Goal: Task Accomplishment & Management: Manage account settings

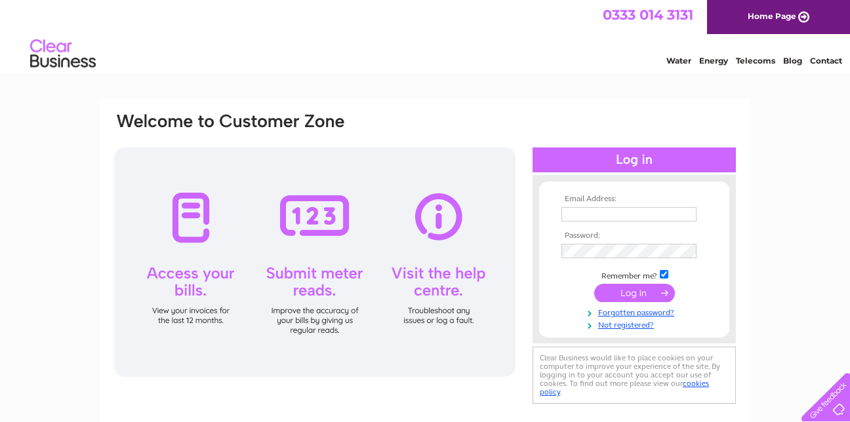
click at [593, 218] on input "text" at bounding box center [629, 214] width 135 height 14
type input "ginathomaslamont@aol.com"
click at [631, 291] on input "submit" at bounding box center [634, 294] width 81 height 18
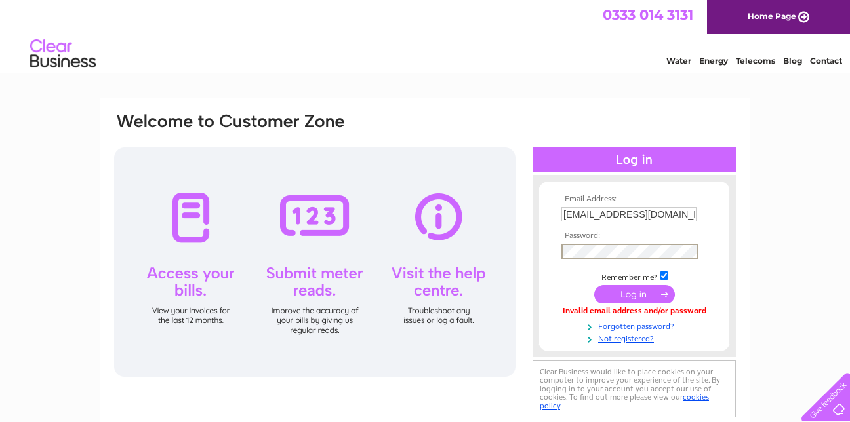
click at [627, 294] on input "submit" at bounding box center [634, 294] width 81 height 18
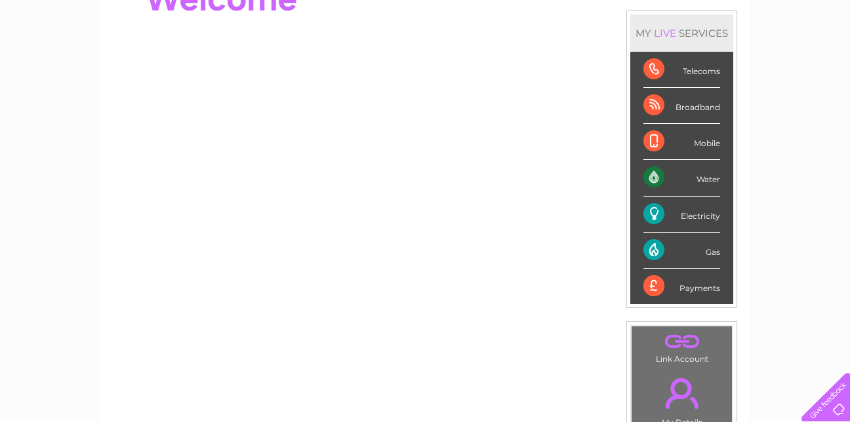
scroll to position [172, 0]
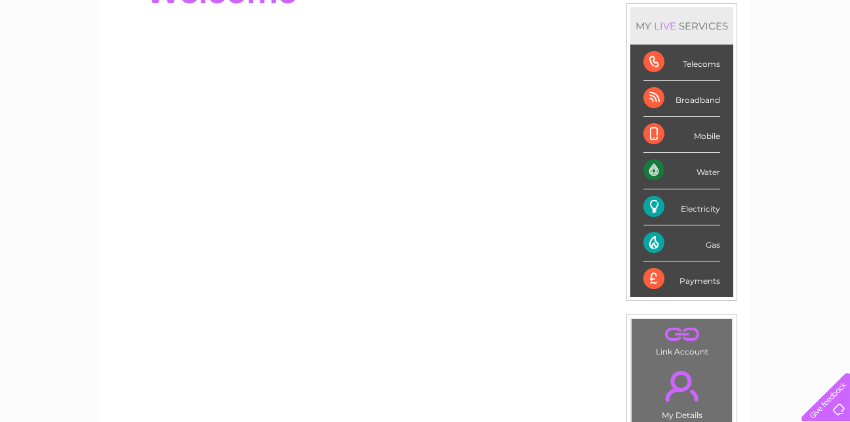
click at [661, 242] on div "Gas" at bounding box center [682, 244] width 77 height 36
click at [653, 165] on div "Water" at bounding box center [682, 171] width 77 height 36
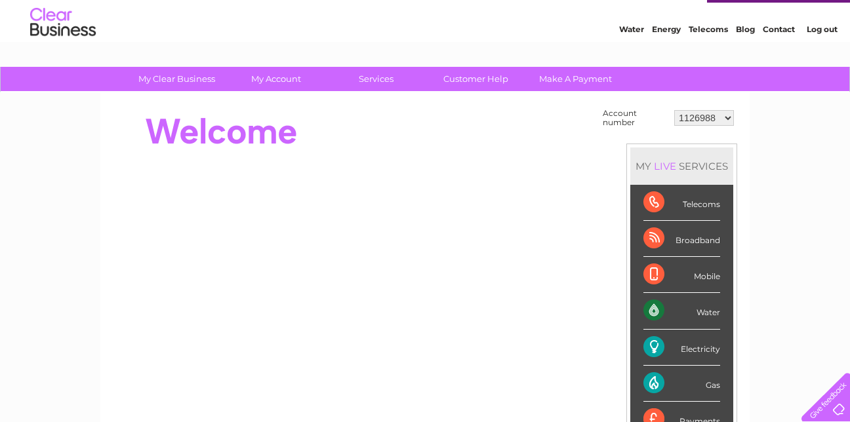
scroll to position [30, 0]
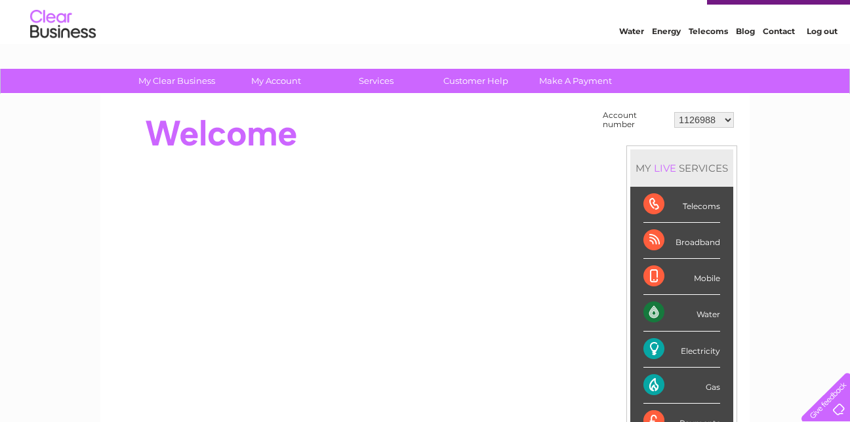
click at [725, 119] on select "1126988 30266175" at bounding box center [704, 120] width 60 height 16
select select "30266175"
click at [674, 112] on select "1126988 30266175" at bounding box center [704, 120] width 60 height 16
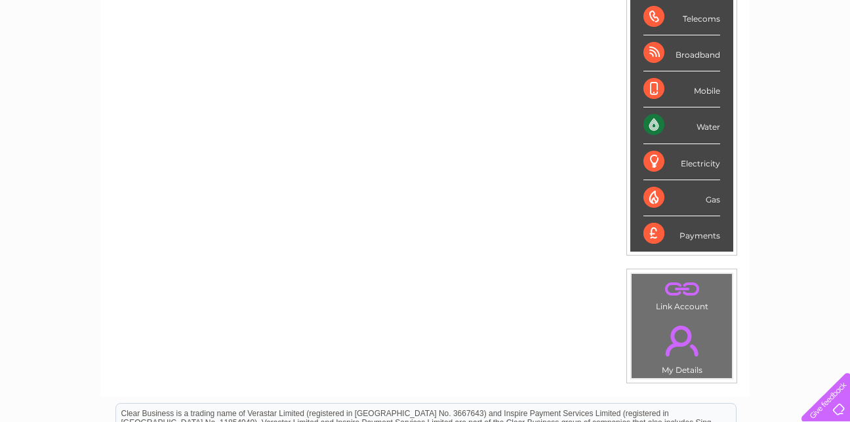
scroll to position [213, 0]
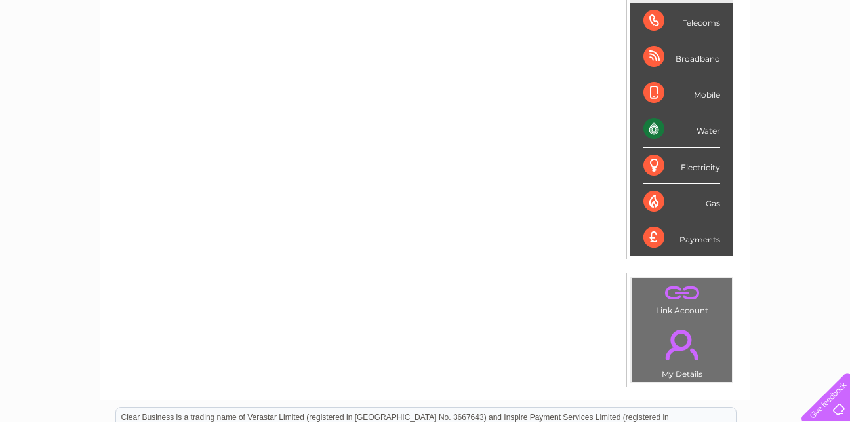
click at [652, 127] on div "Water" at bounding box center [682, 130] width 77 height 36
click at [712, 130] on div "Water" at bounding box center [682, 130] width 77 height 36
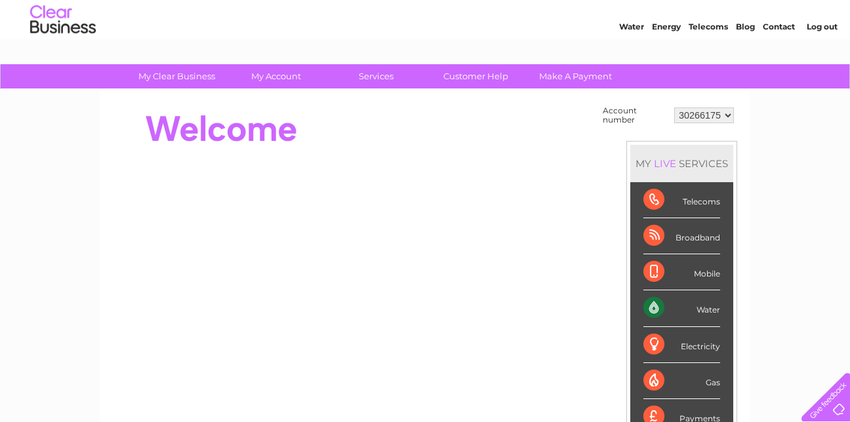
scroll to position [33, 0]
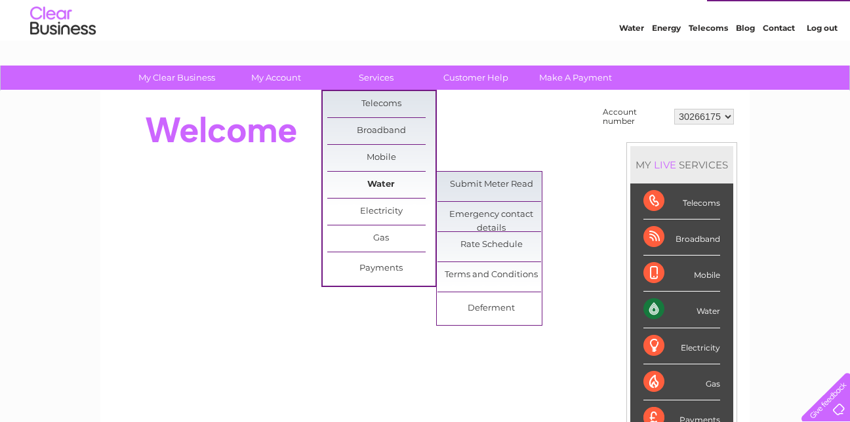
click at [368, 179] on link "Water" at bounding box center [381, 185] width 108 height 26
click at [386, 183] on link "Water" at bounding box center [381, 185] width 108 height 26
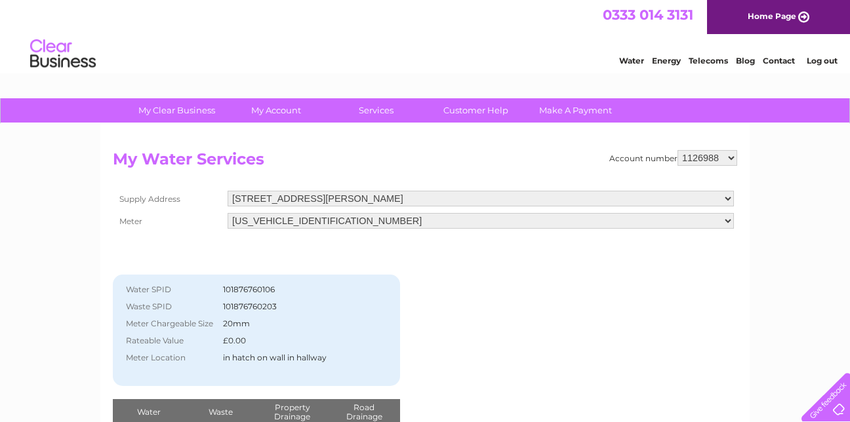
click at [727, 197] on select "56-58 The Murray Square, East Kilbride, Glasgow, Lanarkshire, G75 0BH" at bounding box center [481, 199] width 506 height 16
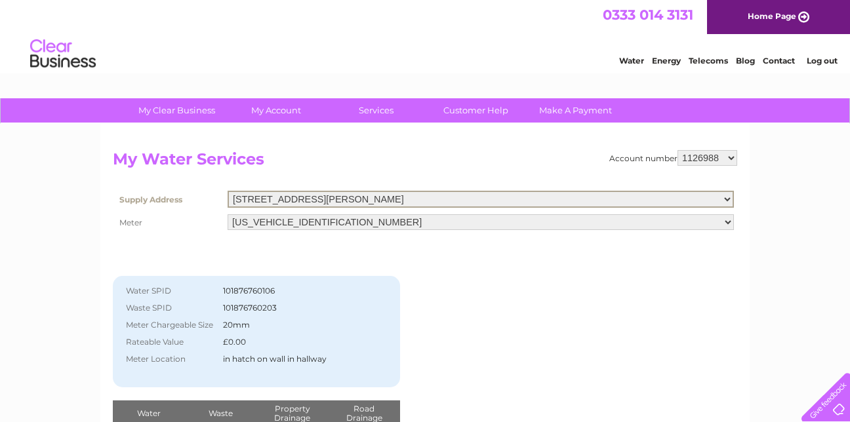
click at [727, 197] on select "56-58 The Murray Square, East Kilbride, Glasgow, Lanarkshire, G75 0BH" at bounding box center [481, 199] width 506 height 17
click at [730, 157] on select "1126988 30266175" at bounding box center [708, 158] width 60 height 16
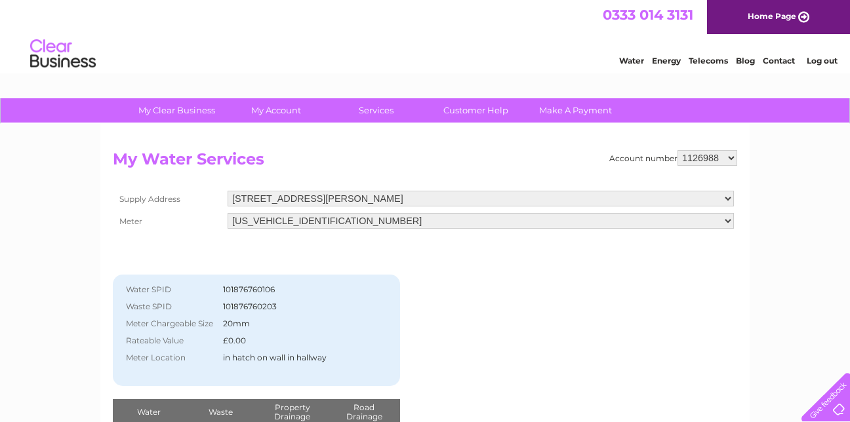
select select "30266175"
click at [678, 150] on select "1126988 30266175" at bounding box center [708, 158] width 60 height 16
click at [722, 199] on select "[STREET_ADDRESS] [STREET_ADDRESS]" at bounding box center [481, 199] width 506 height 16
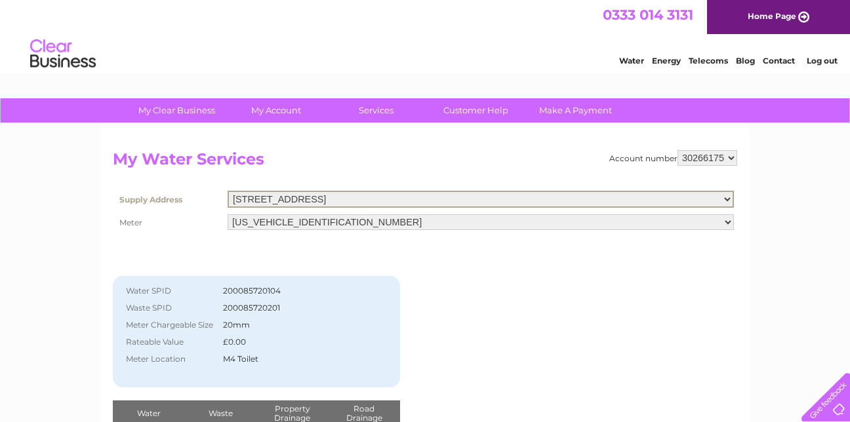
select select "399792"
click at [228, 191] on select "[STREET_ADDRESS] [STREET_ADDRESS]" at bounding box center [481, 199] width 506 height 17
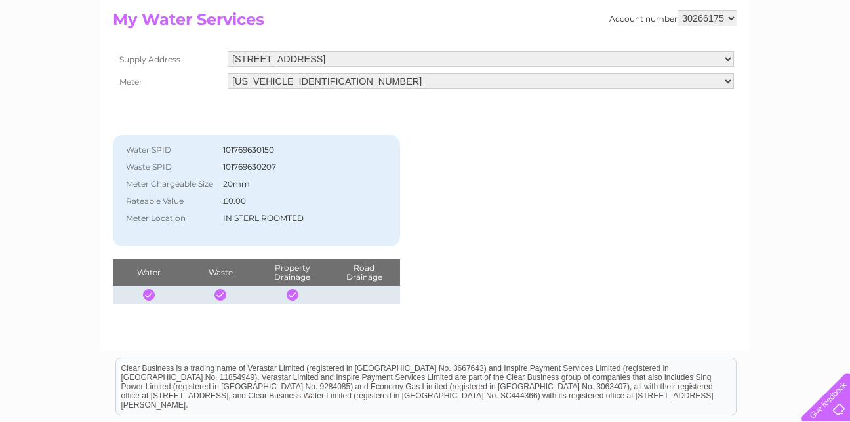
scroll to position [140, 0]
click at [148, 290] on div at bounding box center [149, 295] width 12 height 12
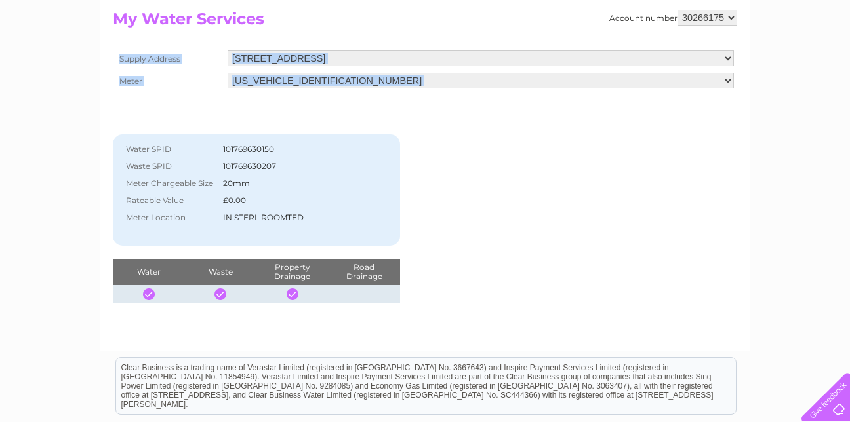
drag, startPoint x: 849, startPoint y: 173, endPoint x: 840, endPoint y: 77, distance: 95.6
click at [840, 77] on div "My Clear Business Login Details My Details My Preferences Link Account My Accou…" at bounding box center [425, 266] width 850 height 617
drag, startPoint x: 840, startPoint y: 77, endPoint x: 825, endPoint y: 152, distance: 76.2
click at [825, 152] on div "My Clear Business Login Details My Details My Preferences Link Account My Accou…" at bounding box center [425, 266] width 850 height 617
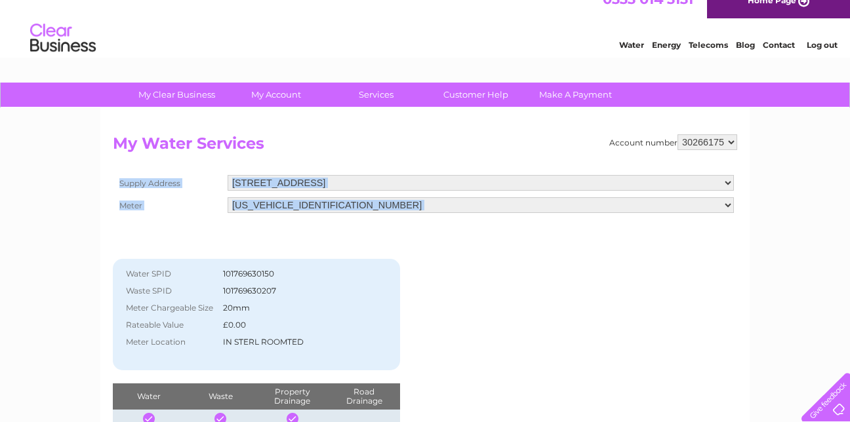
scroll to position [0, 0]
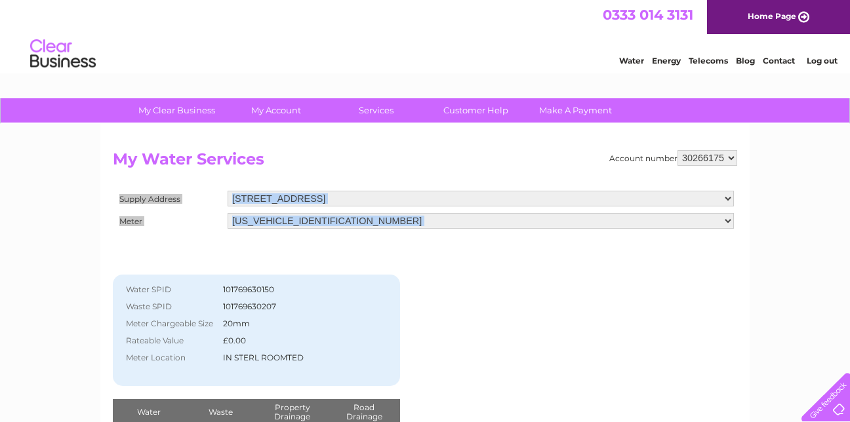
click at [842, 22] on link "Home Page" at bounding box center [778, 17] width 143 height 34
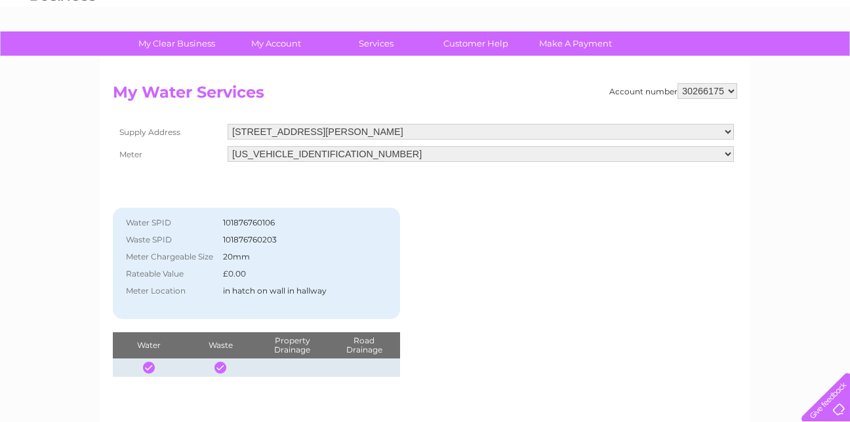
scroll to position [62, 0]
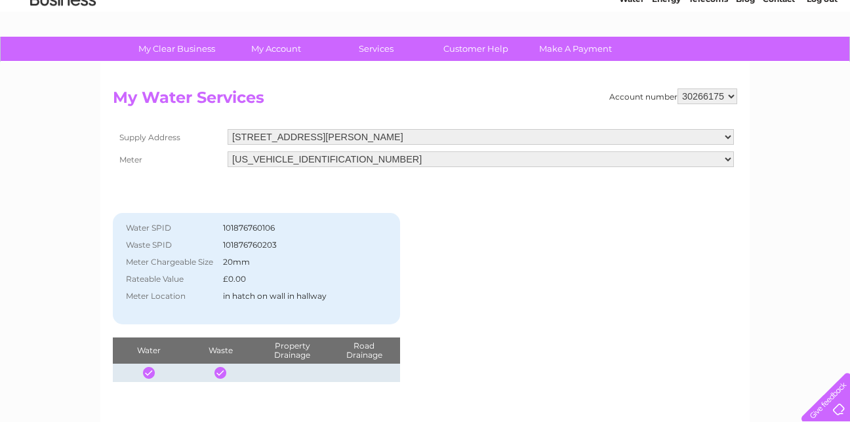
click at [727, 94] on select "1126988 30266175" at bounding box center [708, 97] width 60 height 16
select select "1126988"
click at [678, 89] on select "1126988 30266175" at bounding box center [708, 97] width 60 height 16
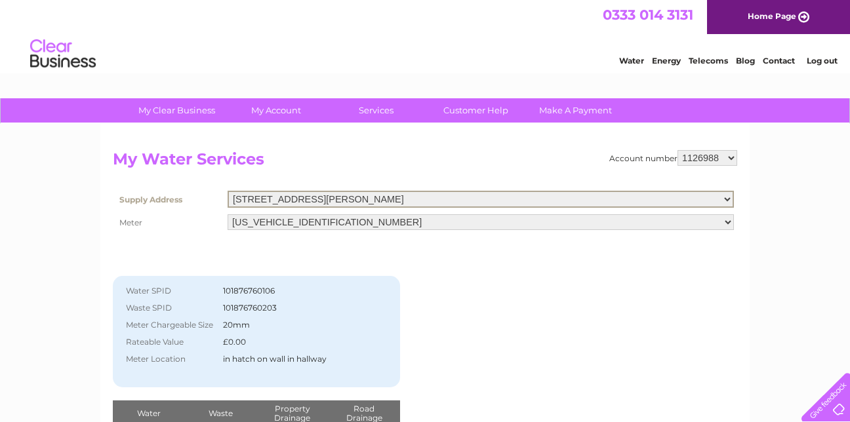
click at [726, 196] on select "[STREET_ADDRESS][PERSON_NAME]" at bounding box center [481, 199] width 506 height 17
click at [726, 196] on select "56-58 The Murray Square, East Kilbride, Glasgow, Lanarkshire, G75 0BH" at bounding box center [481, 199] width 506 height 17
click at [728, 221] on select "06ELSTER08A109568" at bounding box center [481, 223] width 506 height 16
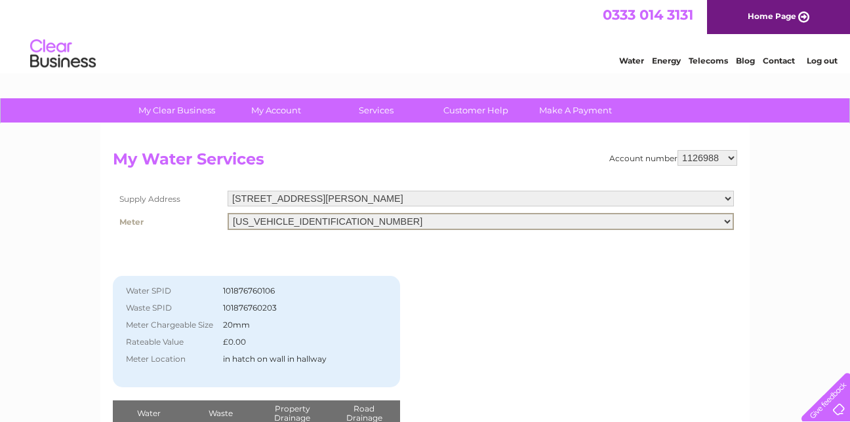
click at [728, 221] on select "06ELSTER08A109568" at bounding box center [481, 221] width 506 height 17
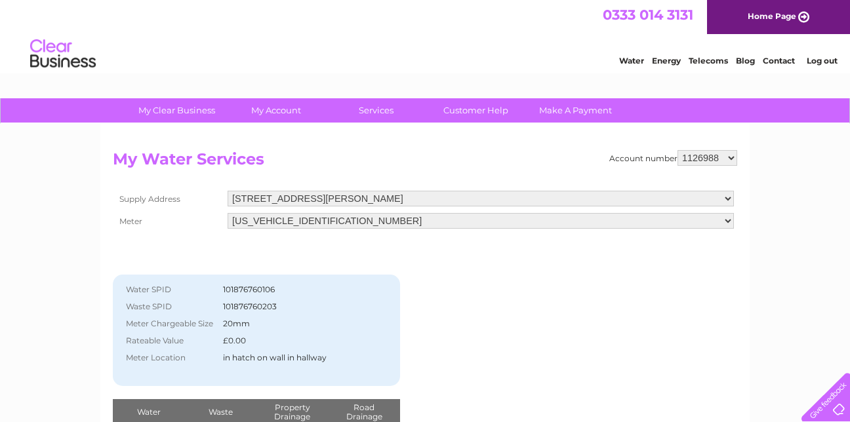
click at [729, 156] on select "1126988 30266175" at bounding box center [708, 158] width 60 height 16
select select "30266175"
click at [678, 150] on select "1126988 30266175" at bounding box center [708, 158] width 60 height 16
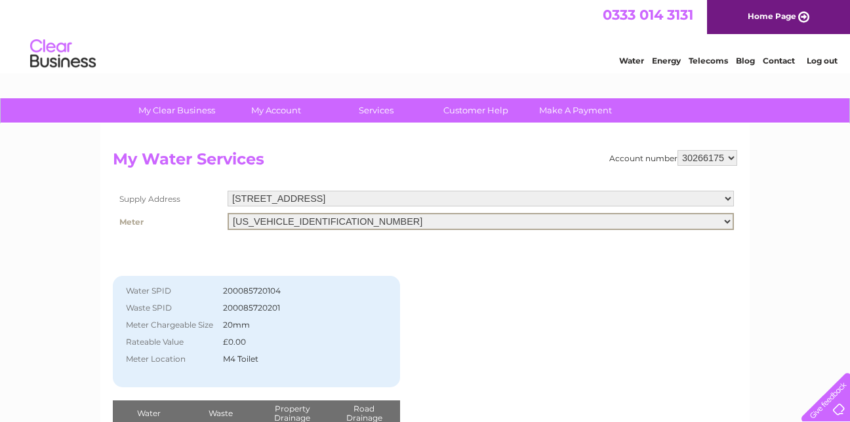
click at [728, 218] on select "[US_VEHICLE_IDENTIFICATION_NUMBER]" at bounding box center [481, 221] width 506 height 17
click at [634, 60] on link "Water" at bounding box center [631, 61] width 25 height 10
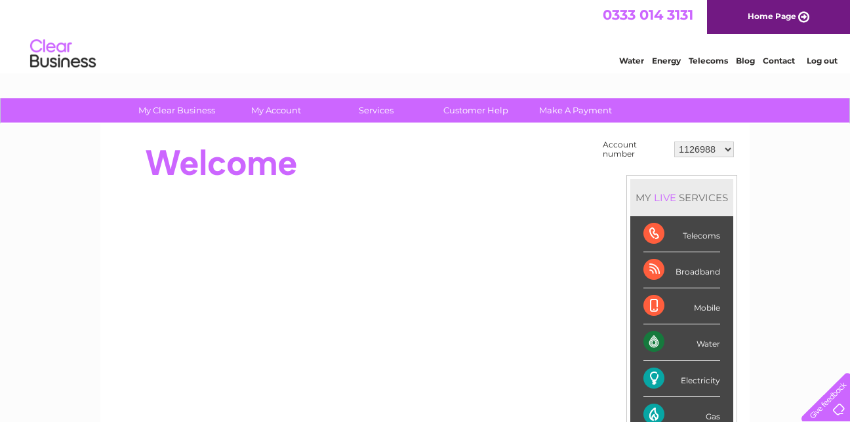
click at [726, 150] on select "1126988 30266175" at bounding box center [704, 150] width 60 height 16
click at [666, 341] on div "Water" at bounding box center [682, 343] width 77 height 36
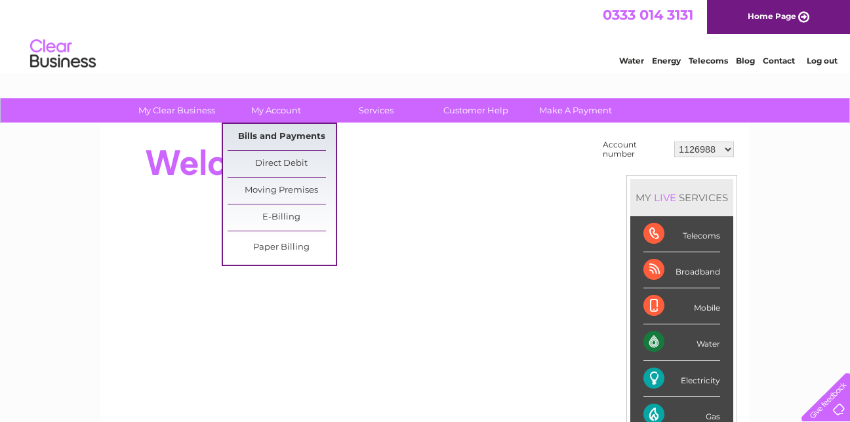
click at [262, 133] on link "Bills and Payments" at bounding box center [282, 137] width 108 height 26
click at [274, 133] on link "Bills and Payments" at bounding box center [282, 137] width 108 height 26
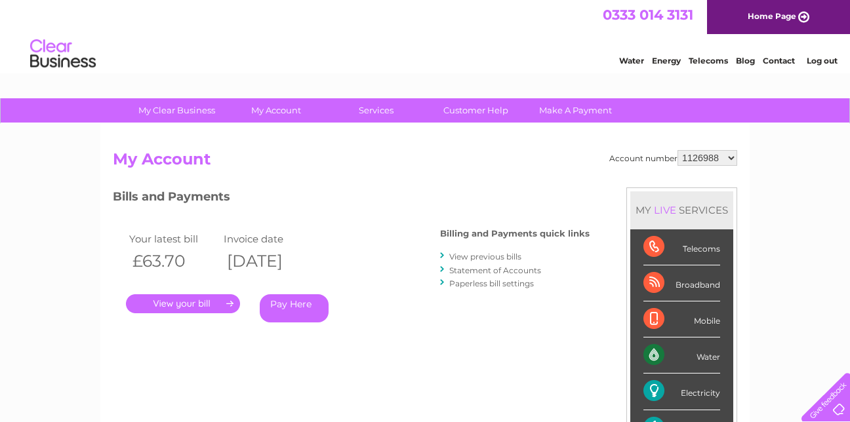
click at [207, 299] on link "." at bounding box center [183, 304] width 114 height 19
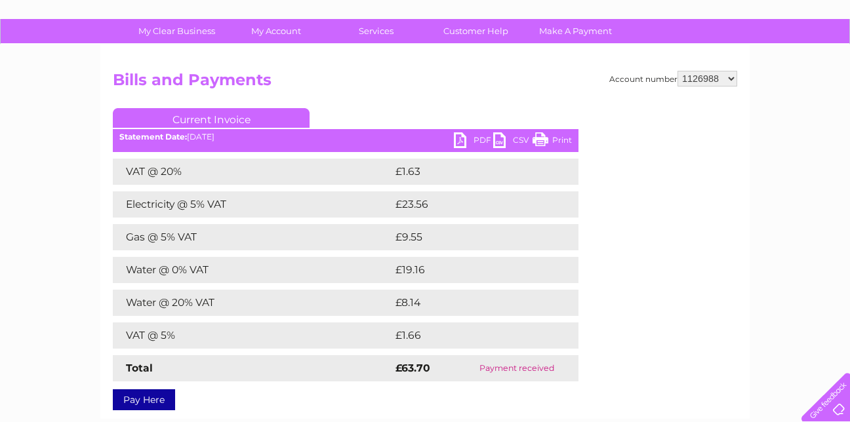
scroll to position [76, 0]
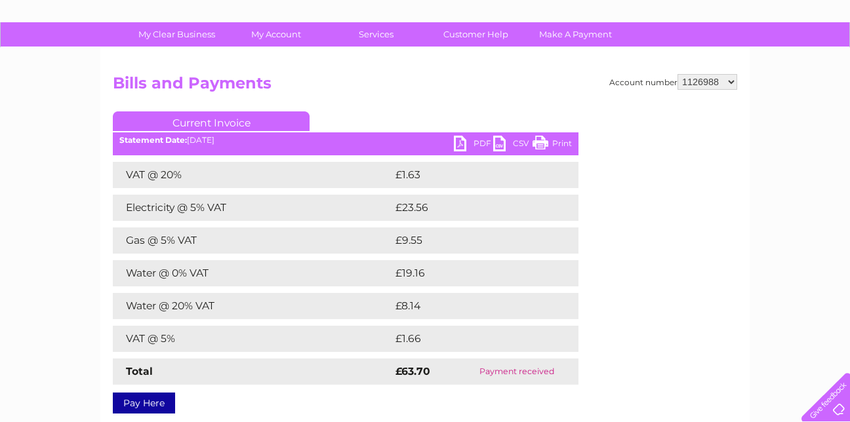
click at [605, 174] on div "Account number 1126988 30266175 Bills and Payments Current Invoice PDF CSV Print" at bounding box center [425, 241] width 624 height 335
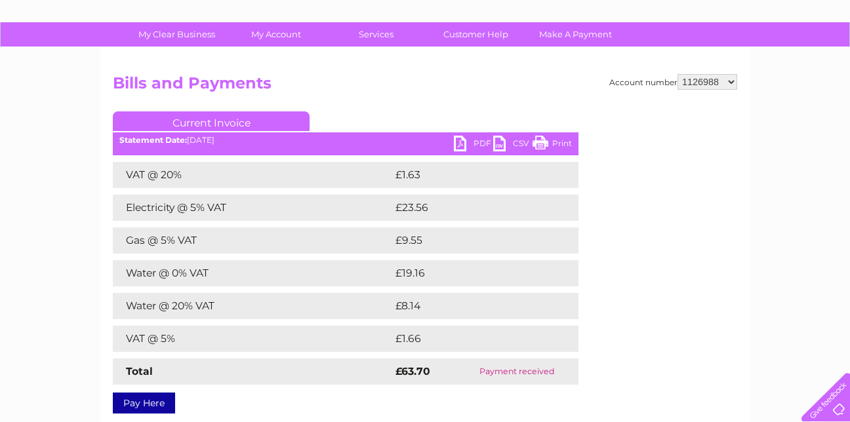
click at [729, 79] on select "1126988 30266175" at bounding box center [708, 82] width 60 height 16
click at [495, 146] on link "CSV" at bounding box center [512, 145] width 39 height 19
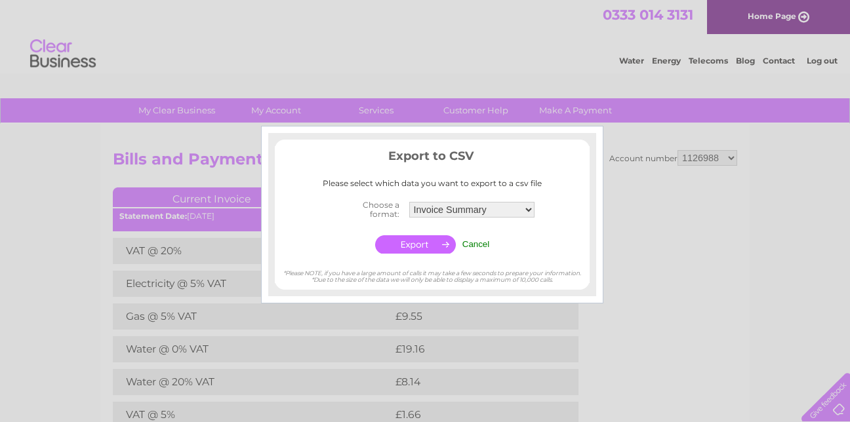
click at [440, 243] on input "button" at bounding box center [415, 244] width 81 height 18
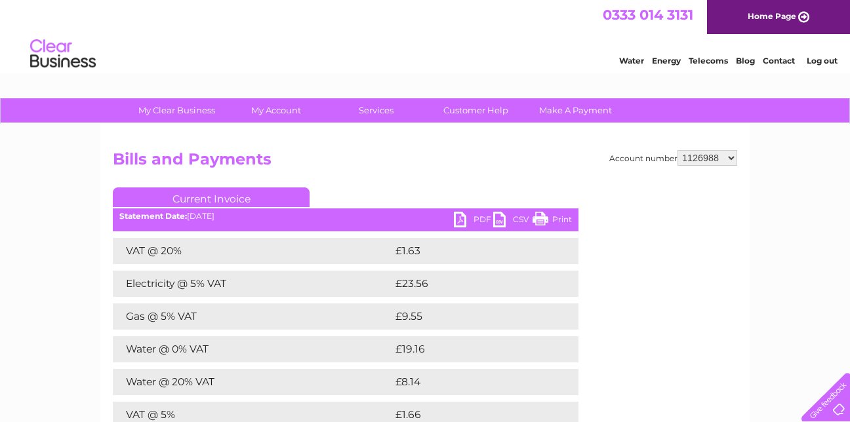
click at [458, 218] on link "PDF" at bounding box center [473, 221] width 39 height 19
click at [729, 159] on select "1126988 30266175" at bounding box center [708, 158] width 60 height 16
select select "30266175"
click at [678, 150] on select "1126988 30266175" at bounding box center [708, 158] width 60 height 16
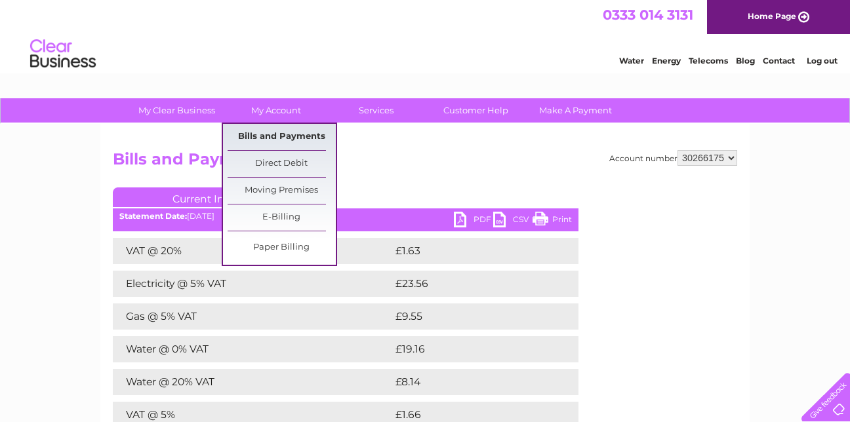
click at [273, 130] on link "Bills and Payments" at bounding box center [282, 137] width 108 height 26
click at [273, 136] on link "Bills and Payments" at bounding box center [282, 137] width 108 height 26
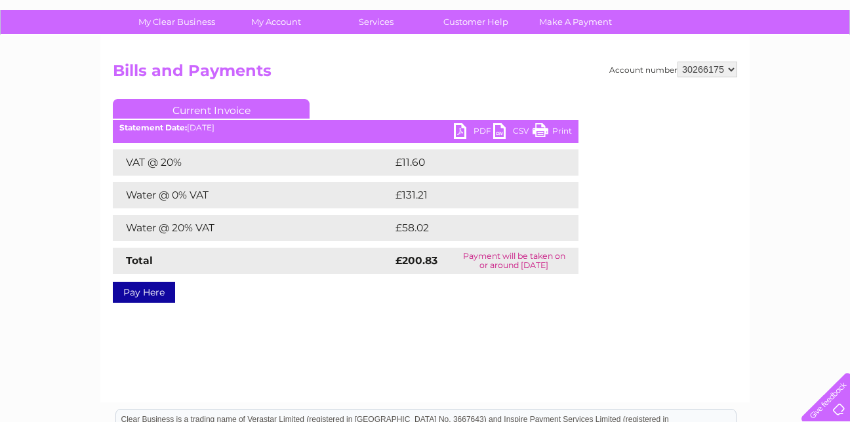
click at [462, 130] on link "PDF" at bounding box center [473, 132] width 39 height 19
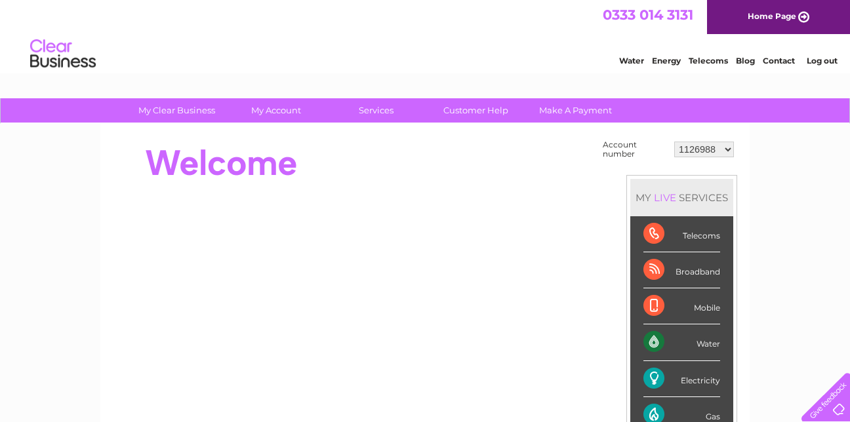
click at [676, 131] on div "Account number 1126988 30266175 MY LIVE SERVICES Telecoms Broadband Mobile Wate…" at bounding box center [424, 369] width 649 height 490
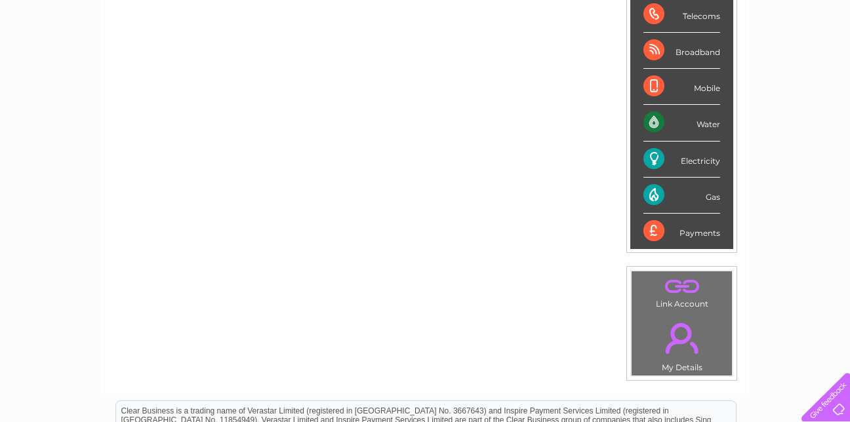
scroll to position [260, 0]
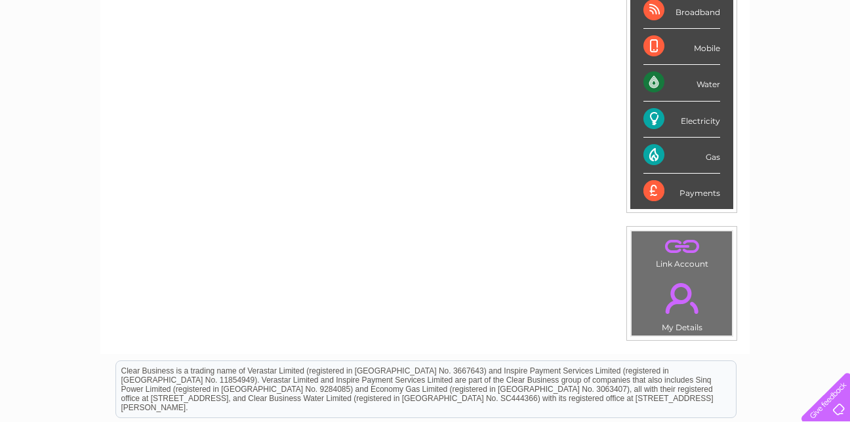
click at [683, 245] on link "." at bounding box center [682, 246] width 94 height 23
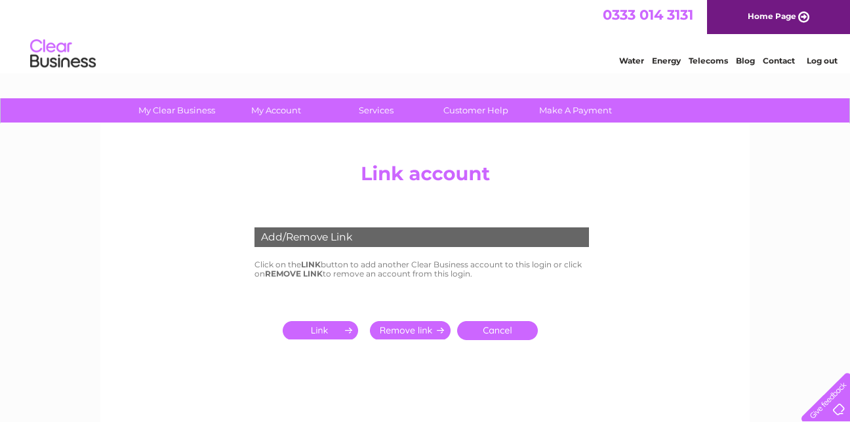
click at [333, 328] on input "submit" at bounding box center [323, 330] width 81 height 18
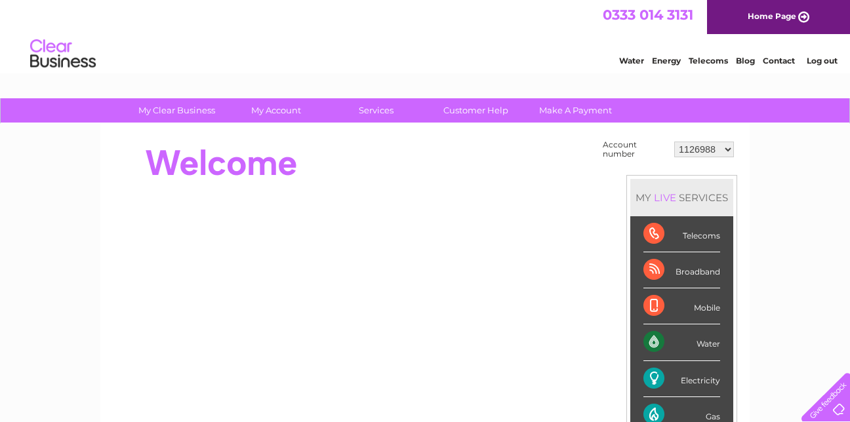
click at [729, 148] on select "1126988 30266175" at bounding box center [704, 150] width 60 height 16
click at [727, 145] on select "1126988 30266175" at bounding box center [704, 150] width 60 height 16
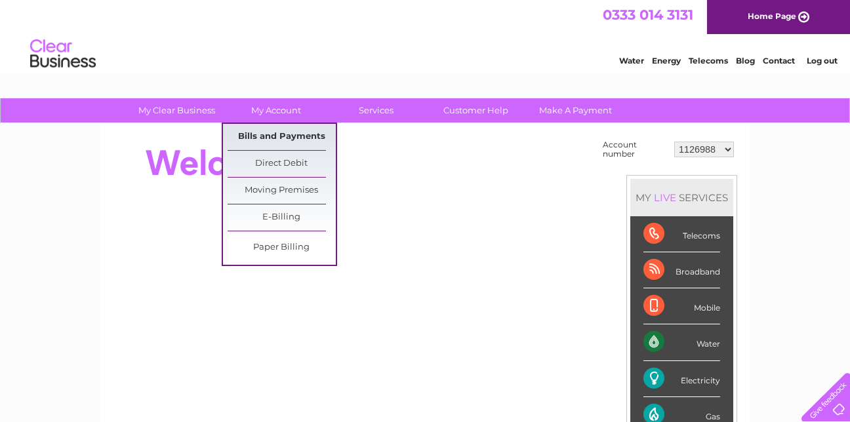
click at [256, 135] on link "Bills and Payments" at bounding box center [282, 137] width 108 height 26
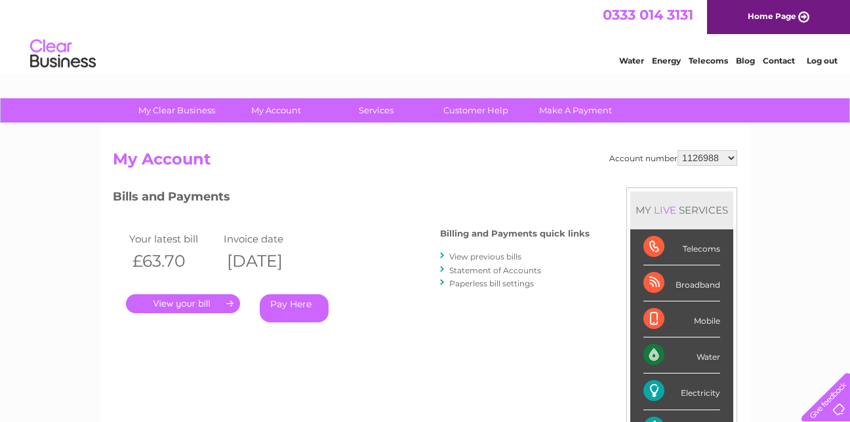
click at [825, 56] on link "Log out" at bounding box center [822, 61] width 31 height 10
